Goal: Task Accomplishment & Management: Use online tool/utility

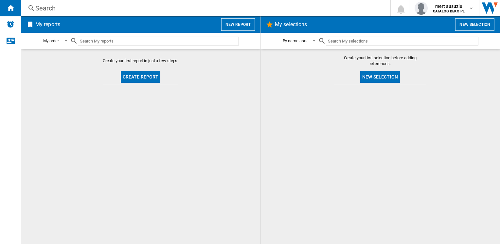
click at [475, 23] on button "New selection" at bounding box center [474, 24] width 39 height 12
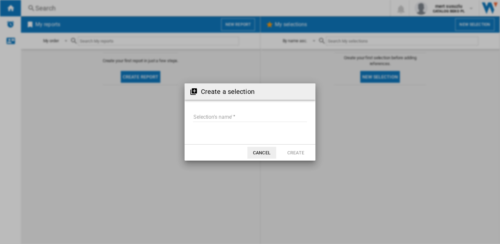
click at [260, 151] on button "Cancel" at bounding box center [261, 153] width 29 height 12
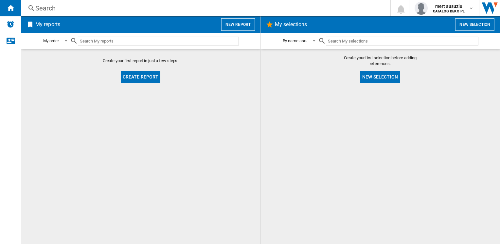
click at [382, 78] on button "New selection" at bounding box center [380, 77] width 40 height 12
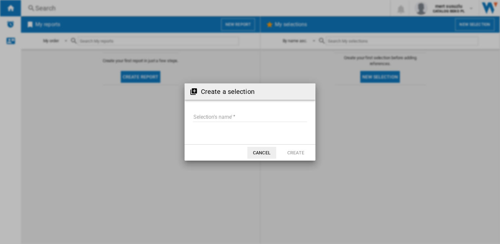
click at [232, 117] on input "Selection's name'" at bounding box center [250, 117] width 114 height 10
type input "***"
click at [298, 153] on button "Create" at bounding box center [295, 153] width 29 height 12
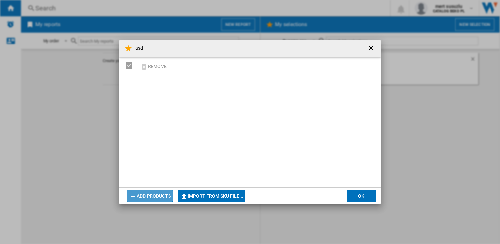
click at [158, 195] on button "Add products" at bounding box center [150, 196] width 46 height 12
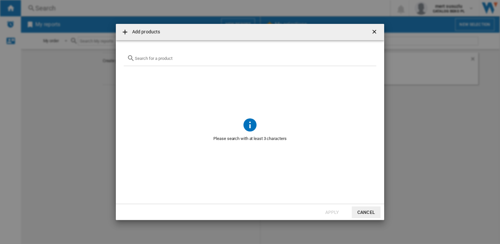
click at [173, 58] on input "text" at bounding box center [254, 58] width 238 height 5
paste input "7282348501"
click at [163, 64] on div "7282348501" at bounding box center [250, 58] width 253 height 15
click at [163, 60] on input "7282348501" at bounding box center [250, 58] width 230 height 5
paste input "WHK 26404 XP5E"
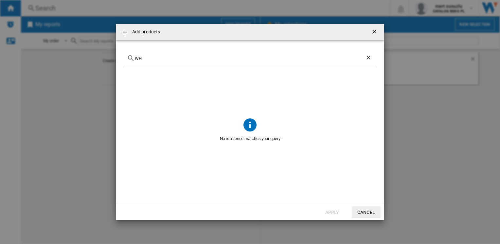
type input "W"
click at [377, 29] on ng-md-icon "getI18NText('BUTTONS.CLOSE_DIALOG')" at bounding box center [375, 32] width 8 height 8
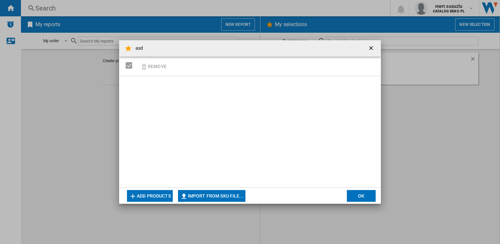
click at [201, 197] on button "Import from SKU file..." at bounding box center [211, 196] width 67 height 12
click at [156, 194] on button "Add products" at bounding box center [150, 196] width 46 height 12
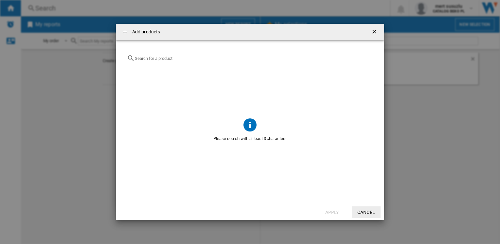
click at [176, 59] on input "{{getI18NText('SELECTIONS.EDITION_POPUP.OPEN_PRODUCTS_POPUP')}} {{::getI18NText…" at bounding box center [254, 58] width 238 height 5
click at [376, 31] on ng-md-icon "getI18NText('BUTTONS.CLOSE_DIALOG')" at bounding box center [375, 32] width 8 height 8
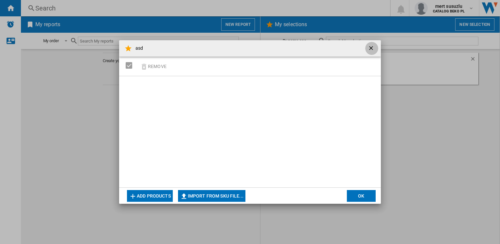
click at [370, 48] on ng-md-icon "getI18NText('BUTTONS.CLOSE_DIALOG')" at bounding box center [372, 49] width 8 height 8
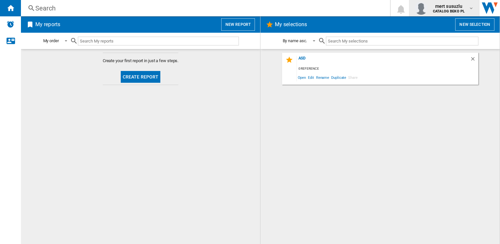
click at [442, 9] on span "mert susuzlu" at bounding box center [449, 6] width 32 height 7
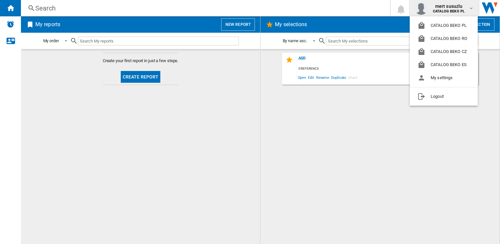
click at [344, 128] on md-backdrop at bounding box center [250, 122] width 500 height 244
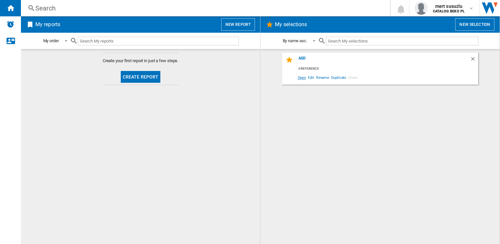
click at [298, 77] on span "Open" at bounding box center [302, 77] width 10 height 9
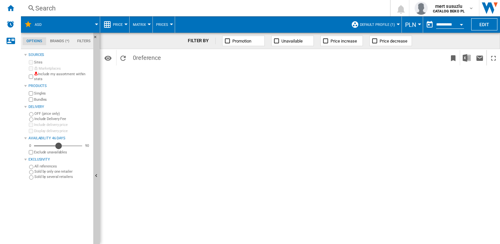
drag, startPoint x: 39, startPoint y: 146, endPoint x: 59, endPoint y: 146, distance: 19.6
click at [59, 146] on div "Availability" at bounding box center [58, 146] width 7 height 7
click at [123, 24] on button "Price" at bounding box center [119, 24] width 13 height 16
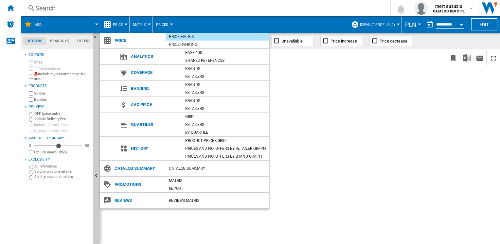
click at [338, 156] on md-backdrop at bounding box center [250, 122] width 500 height 244
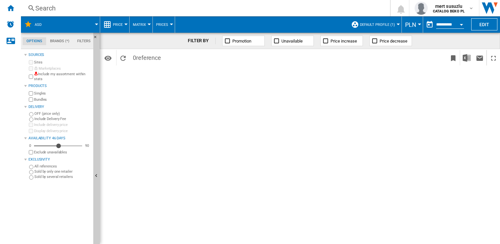
click at [392, 24] on span "Default profile (1)" at bounding box center [377, 25] width 35 height 4
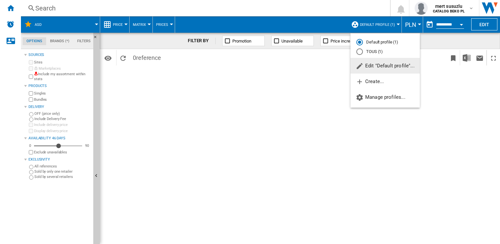
click at [392, 24] on md-backdrop at bounding box center [250, 122] width 500 height 244
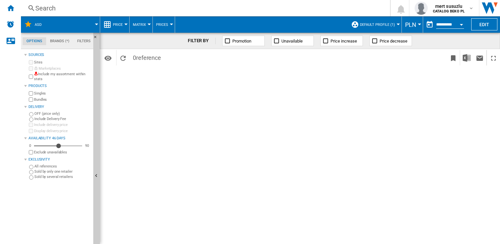
click at [416, 24] on button "PLN" at bounding box center [412, 24] width 14 height 16
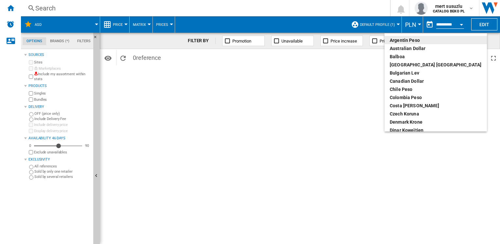
click at [416, 24] on md-backdrop at bounding box center [250, 122] width 500 height 244
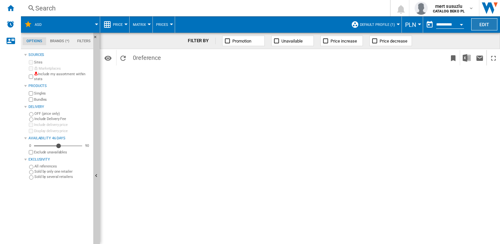
click at [488, 23] on button "Edit" at bounding box center [484, 24] width 26 height 12
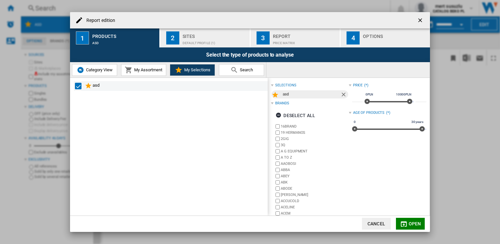
click at [132, 86] on div "asd" at bounding box center [180, 86] width 174 height 8
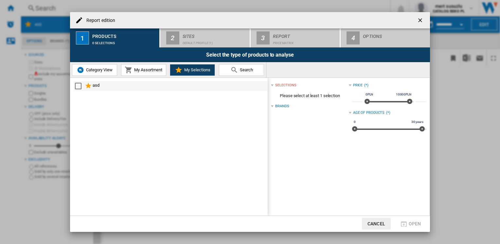
click at [126, 85] on div "asd" at bounding box center [180, 86] width 174 height 8
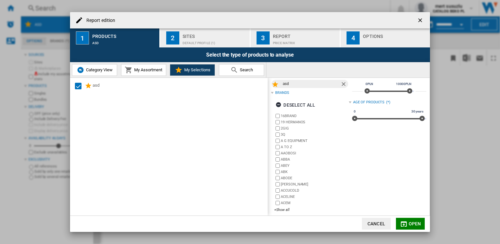
scroll to position [15, 0]
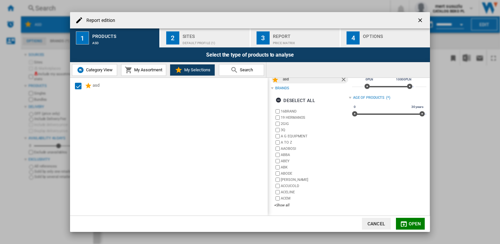
click at [378, 223] on button "Cancel" at bounding box center [376, 224] width 29 height 12
